Goal: Find specific page/section: Find specific page/section

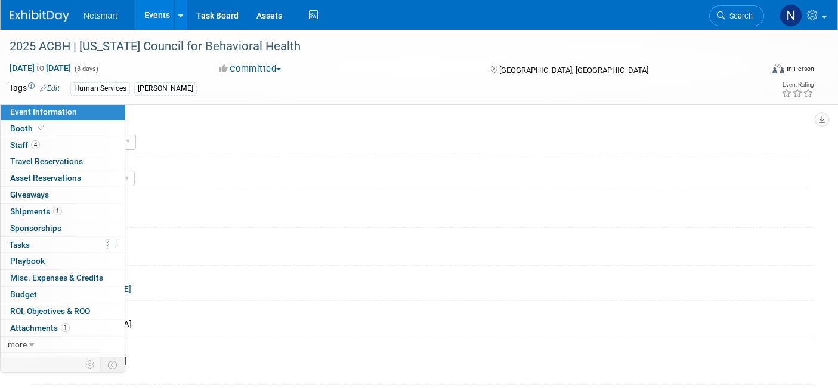
select select "Human Services"
select select "3"
select select "Yes"
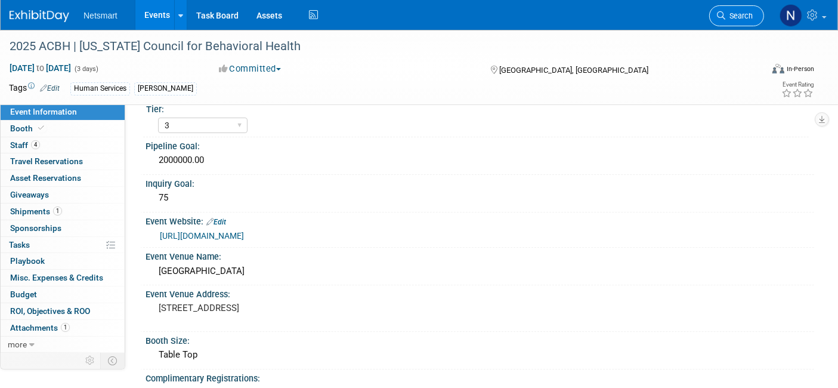
click at [735, 8] on link "Search" at bounding box center [736, 15] width 55 height 21
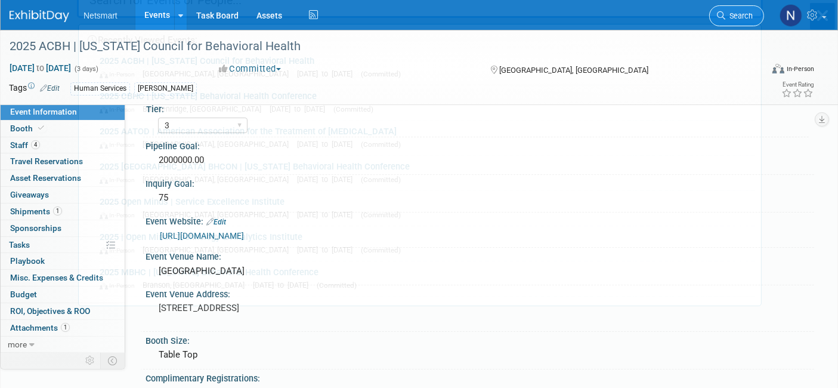
scroll to position [0, 0]
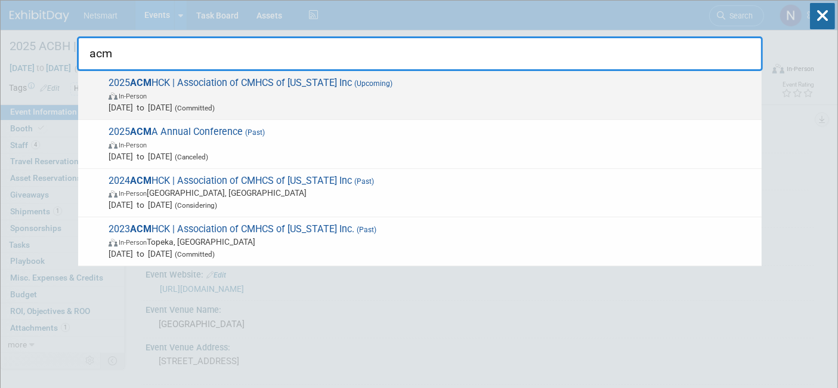
type input "acm"
click at [342, 103] on span "[DATE] to [DATE] (Committed)" at bounding box center [432, 107] width 647 height 12
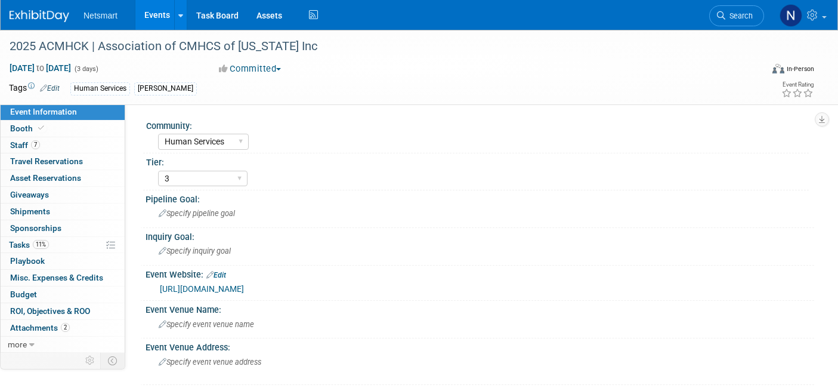
select select "Human Services"
select select "3"
click at [50, 130] on link "Booth" at bounding box center [63, 128] width 124 height 16
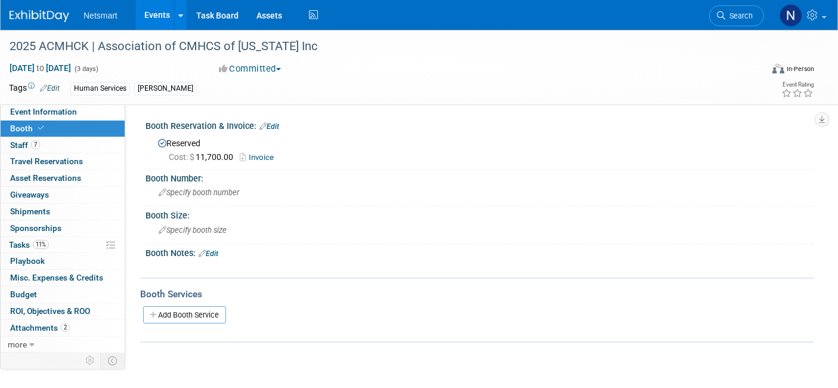
click at [262, 151] on div "Cost: $ 11,700.00 Invoice" at bounding box center [487, 157] width 636 height 13
click at [262, 157] on link "Invoice" at bounding box center [260, 157] width 40 height 9
click at [739, 23] on link "Search" at bounding box center [736, 15] width 55 height 21
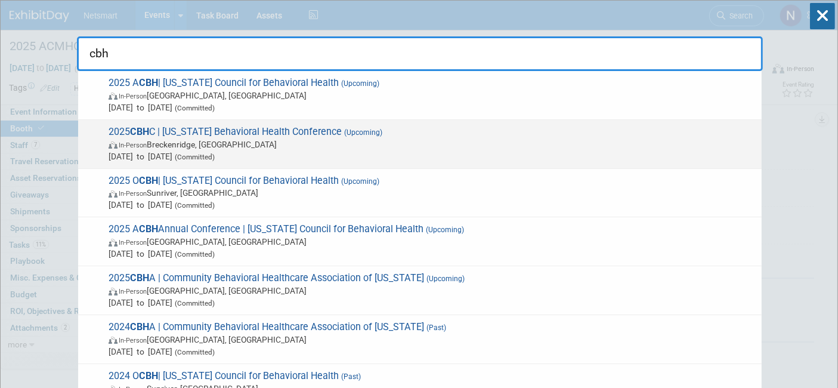
type input "cbh"
click at [214, 142] on span "In-Person Breckenridge, CO" at bounding box center [432, 144] width 647 height 12
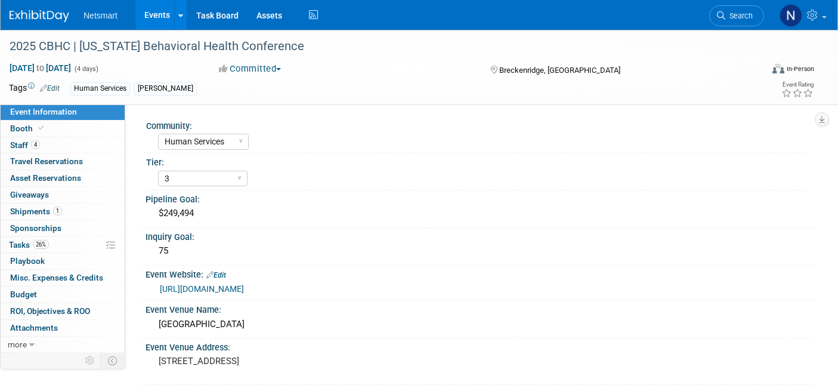
select select "Human Services"
select select "3"
select select "No"
click at [49, 245] on span "Tasks 26%" at bounding box center [29, 245] width 40 height 10
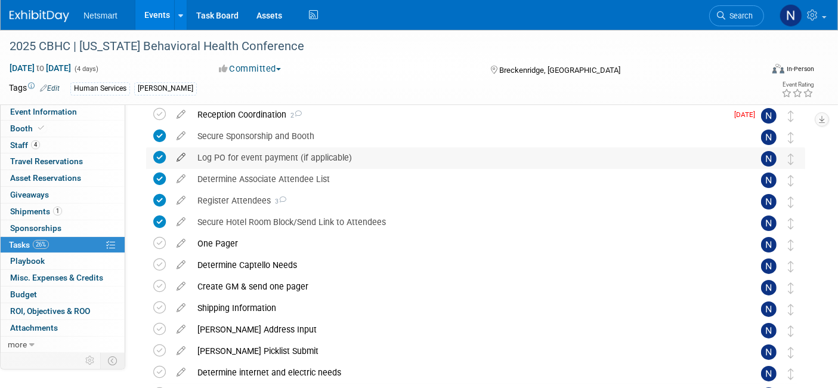
scroll to position [51, 0]
